Goal: Obtain resource: Download file/media

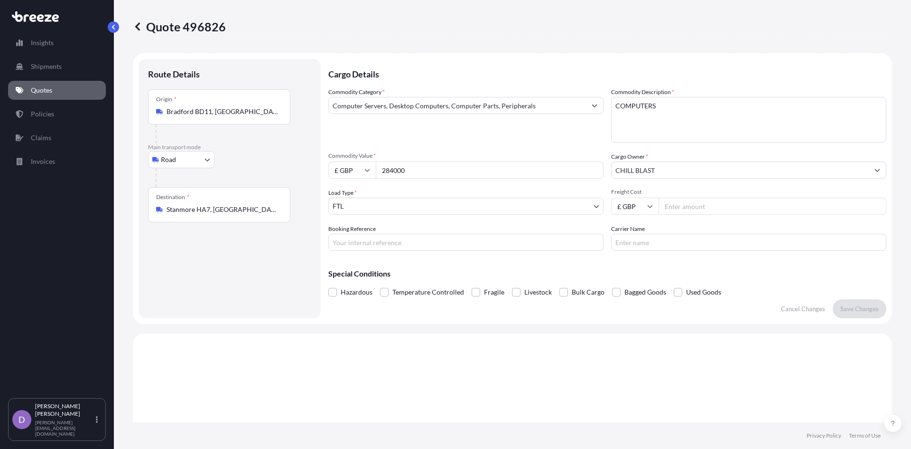
select select "Road"
select select "2"
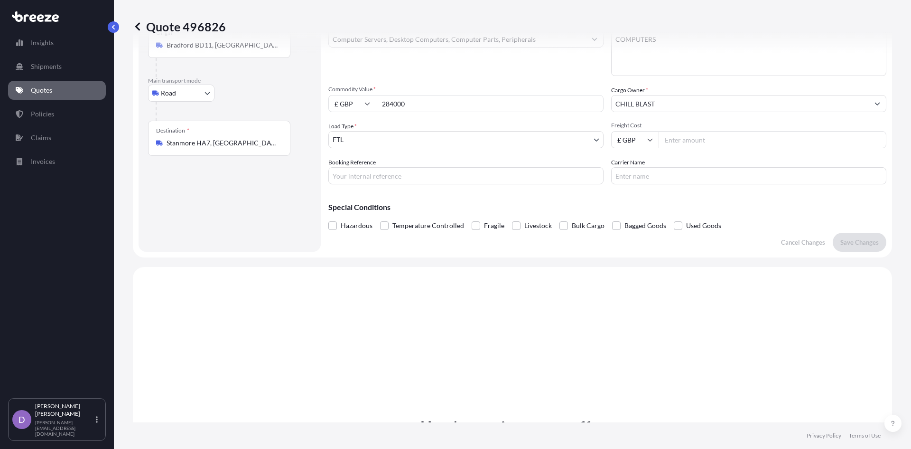
scroll to position [54, 0]
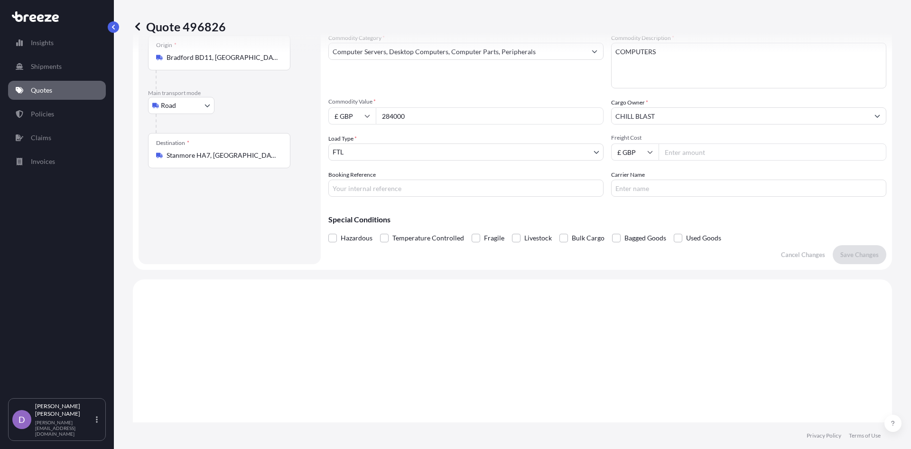
click at [664, 151] on input "Freight Cost" at bounding box center [773, 151] width 228 height 17
click at [686, 149] on input "Freight Cost" at bounding box center [773, 151] width 228 height 17
type input "350"
click at [847, 249] on button "Save Changes" at bounding box center [860, 254] width 54 height 19
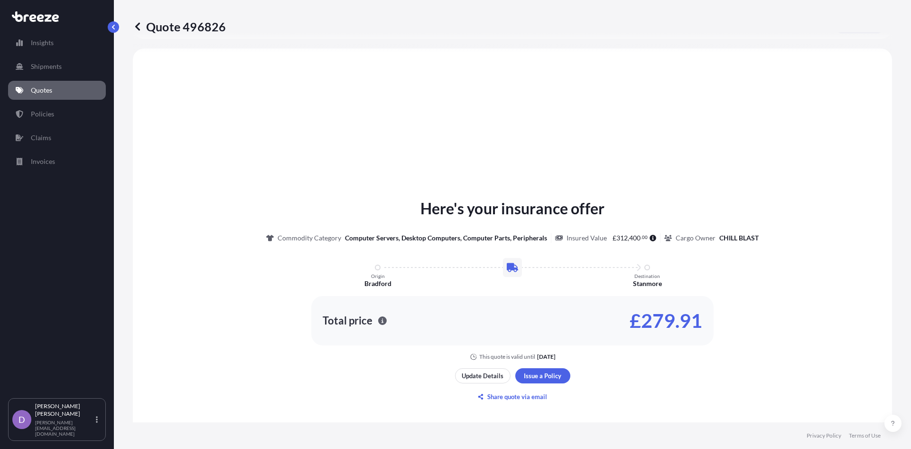
scroll to position [286, 0]
select select "Road"
select select "2"
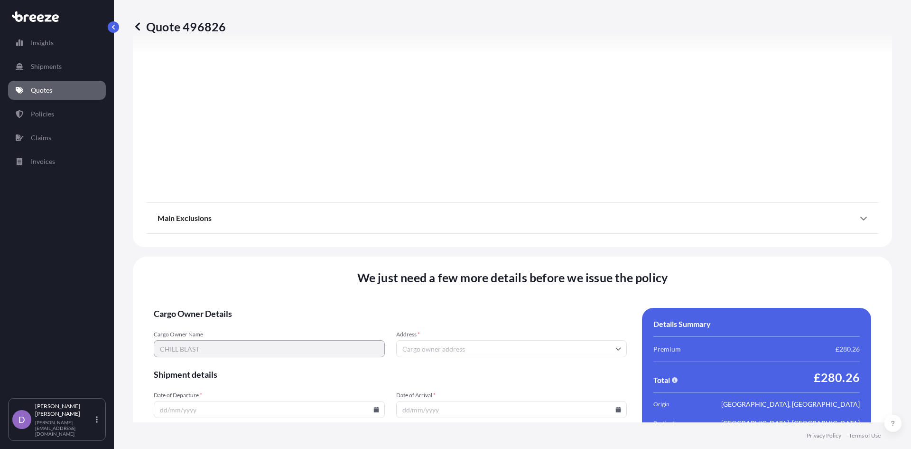
scroll to position [1049, 0]
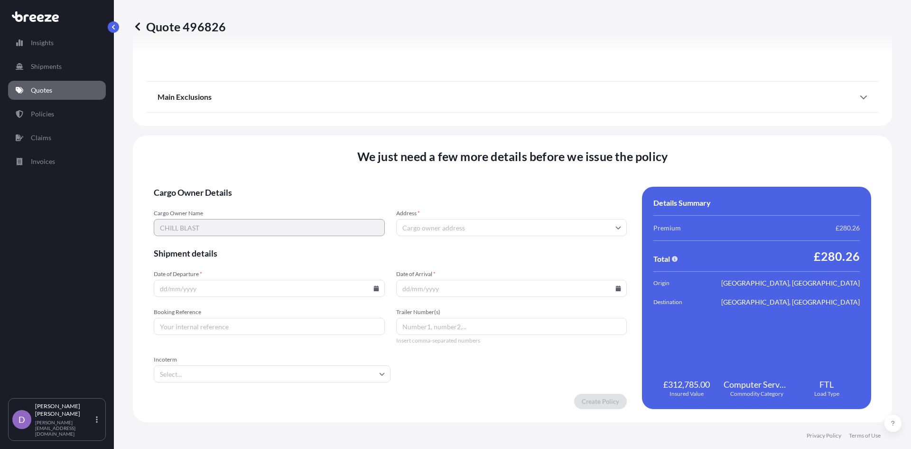
click at [188, 290] on input "Date of Departure *" at bounding box center [269, 288] width 231 height 17
click at [375, 289] on icon at bounding box center [376, 288] width 5 height 6
click at [288, 204] on button "15" at bounding box center [290, 203] width 15 height 15
type input "[DATE]"
click at [432, 289] on input "Date of Arrival *" at bounding box center [511, 288] width 231 height 17
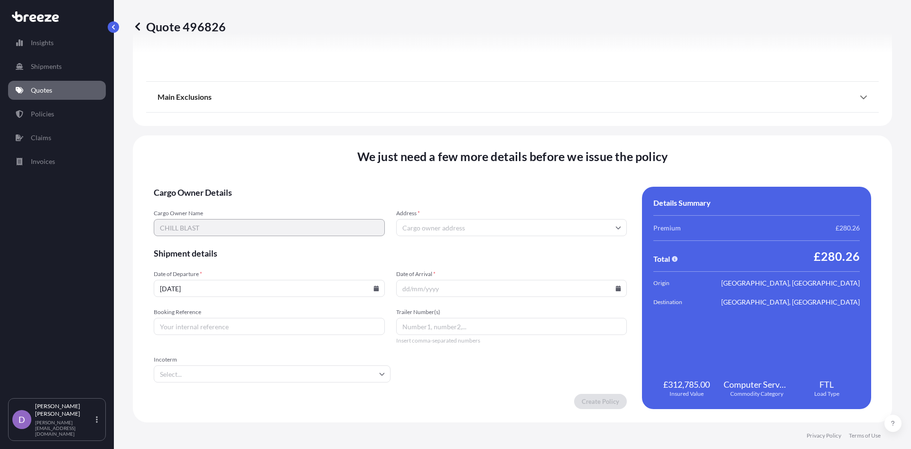
click at [616, 289] on icon at bounding box center [618, 288] width 5 height 6
click at [529, 201] on button "15" at bounding box center [530, 203] width 15 height 15
type input "[DATE]"
click at [421, 225] on input "Address *" at bounding box center [511, 227] width 231 height 17
click at [413, 226] on input "Address *" at bounding box center [511, 227] width 231 height 17
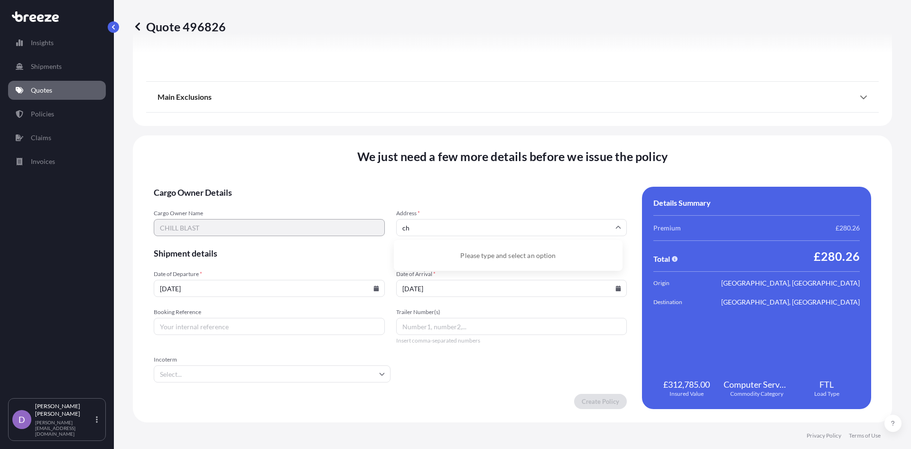
type input "c"
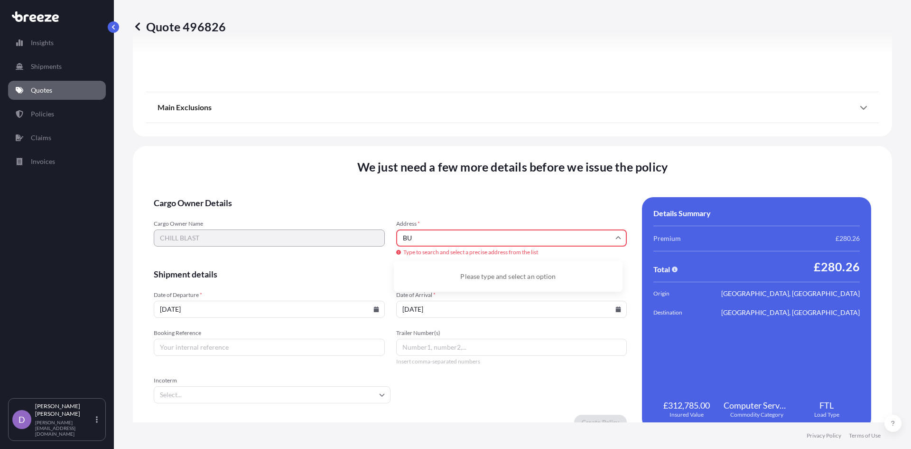
type input "B"
click at [472, 269] on li "Warrington WA2 0YL, [GEOGRAPHIC_DATA]" at bounding box center [508, 273] width 221 height 18
type input "Warrington WA2 0YL, [GEOGRAPHIC_DATA]"
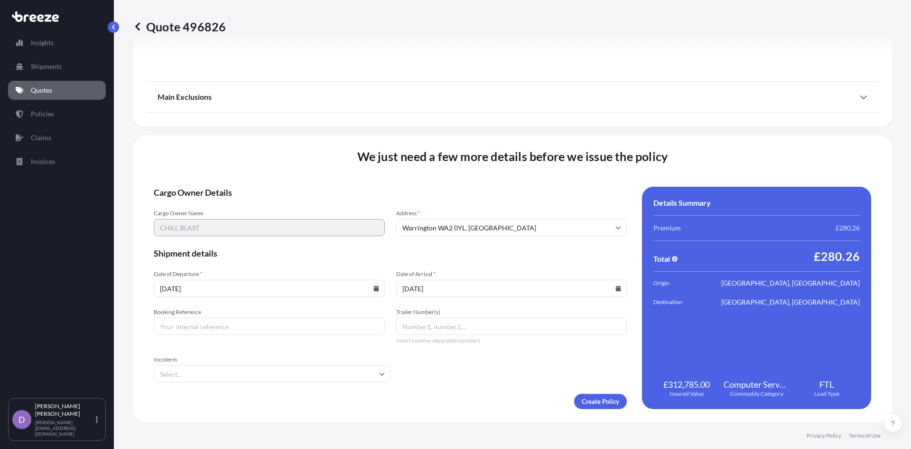
click at [203, 327] on input "Booking Reference" at bounding box center [269, 326] width 231 height 17
type input "TPYB19944"
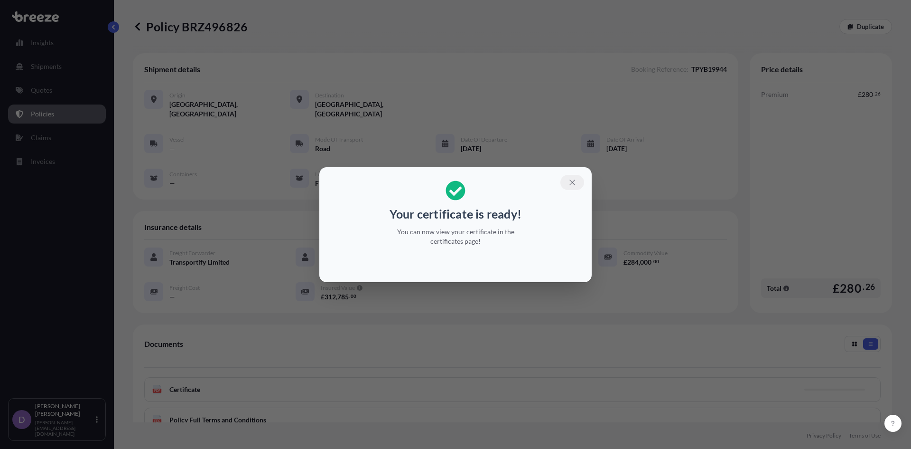
click at [575, 183] on icon "button" at bounding box center [572, 182] width 9 height 9
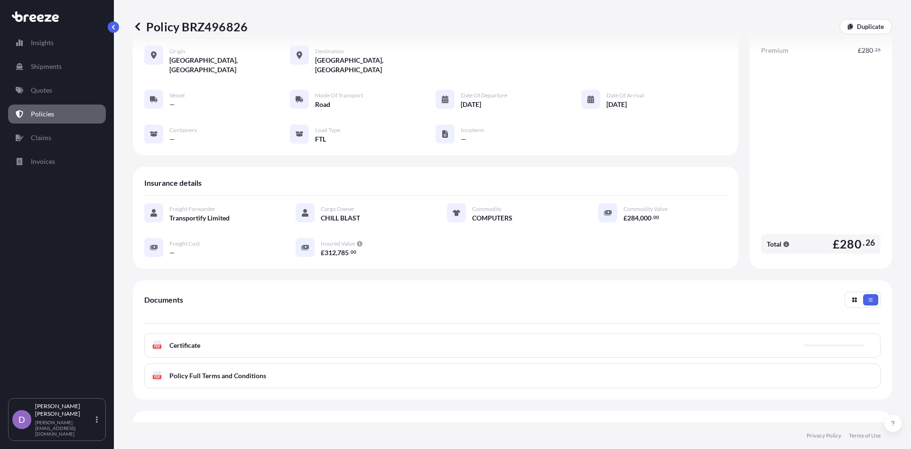
scroll to position [48, 0]
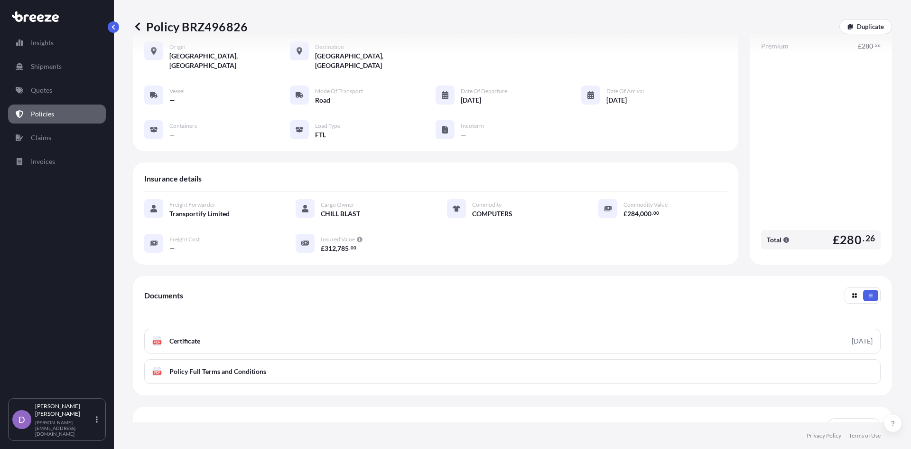
click at [412, 333] on link "PDF Certificate [DATE]" at bounding box center [512, 340] width 737 height 25
